Goal: Task Accomplishment & Management: Manage account settings

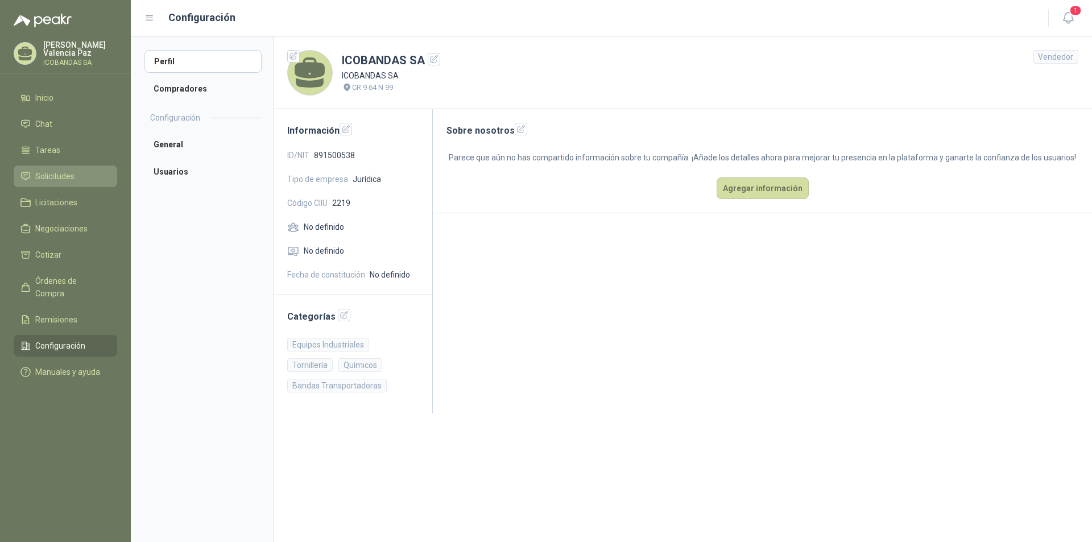
click at [68, 174] on span "Solicitudes" at bounding box center [54, 176] width 39 height 13
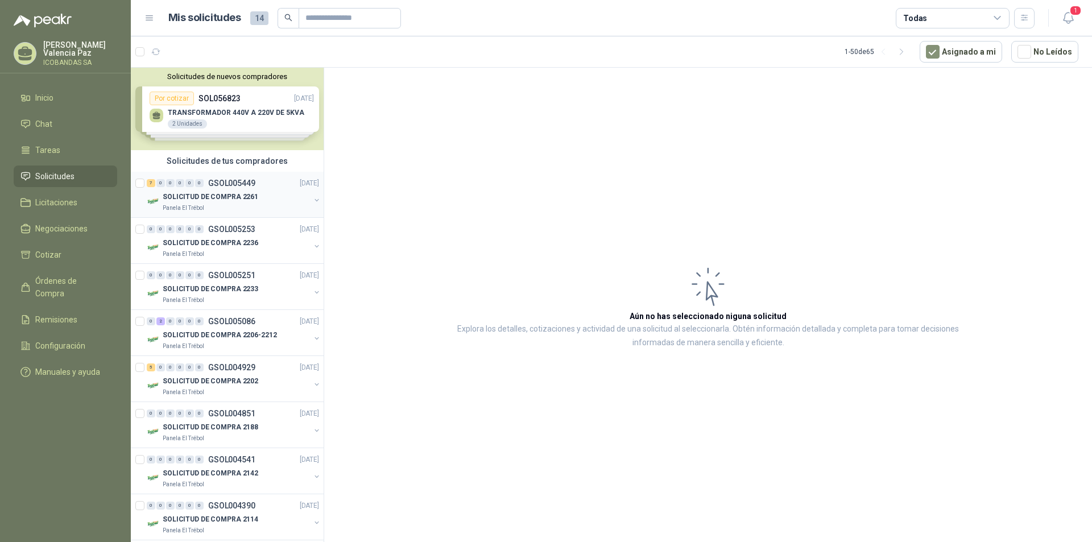
click at [220, 185] on p "GSOL005449" at bounding box center [231, 183] width 47 height 8
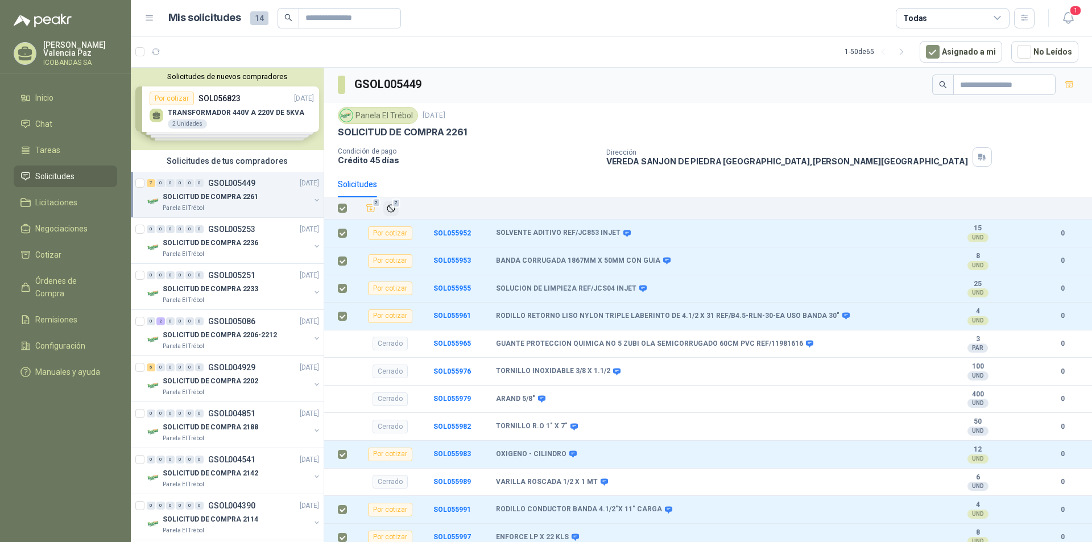
click at [391, 212] on icon "Ignorar" at bounding box center [390, 208] width 7 height 7
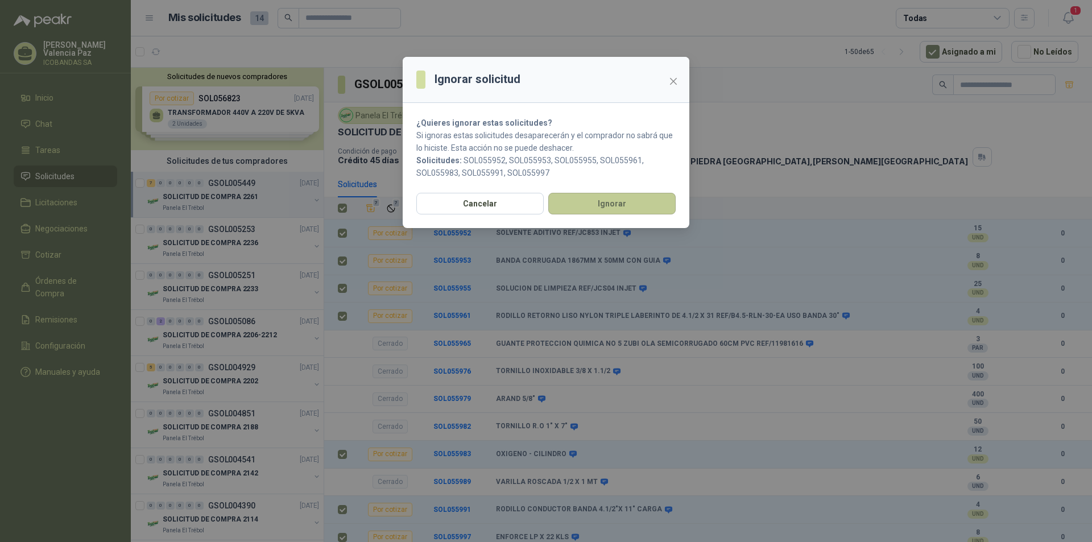
click at [628, 207] on button "Ignorar" at bounding box center [611, 204] width 127 height 22
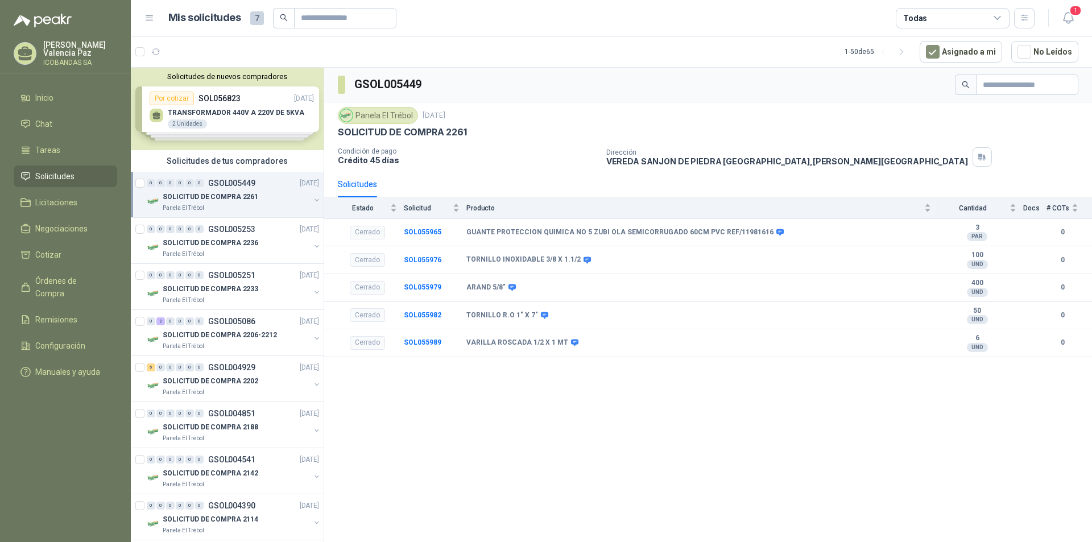
click at [50, 51] on p "[PERSON_NAME] [PERSON_NAME]" at bounding box center [80, 49] width 74 height 16
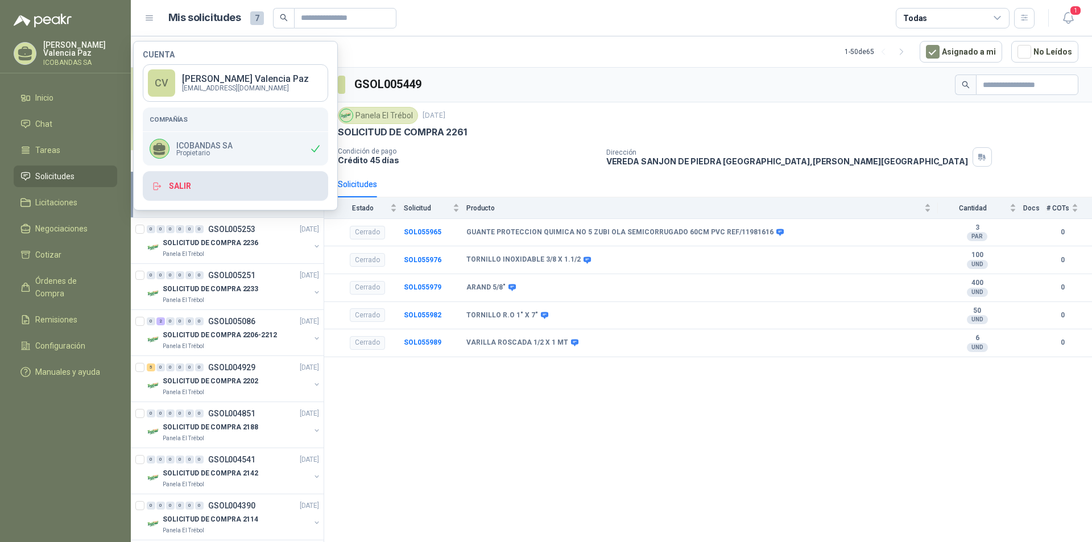
click at [213, 181] on button "Salir" at bounding box center [235, 186] width 185 height 30
